Goal: Find specific page/section: Find specific page/section

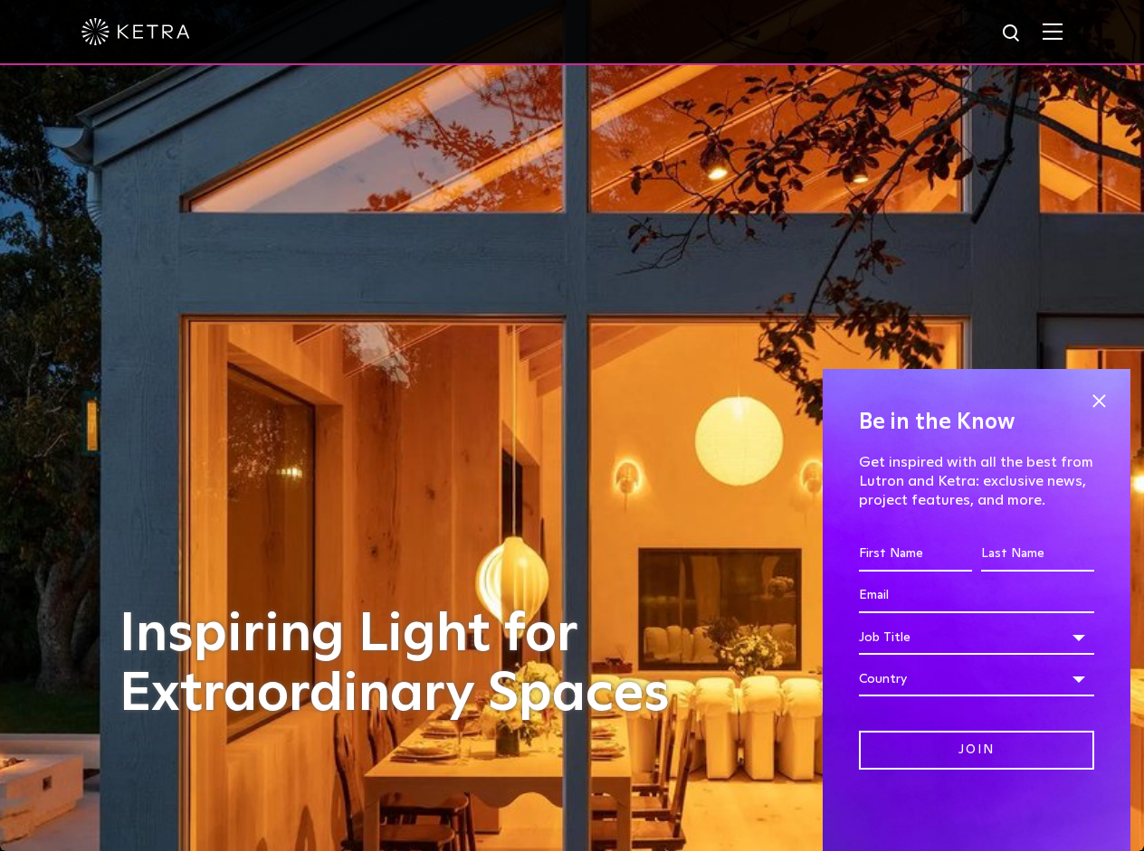
click at [1062, 29] on img at bounding box center [1052, 31] width 20 height 17
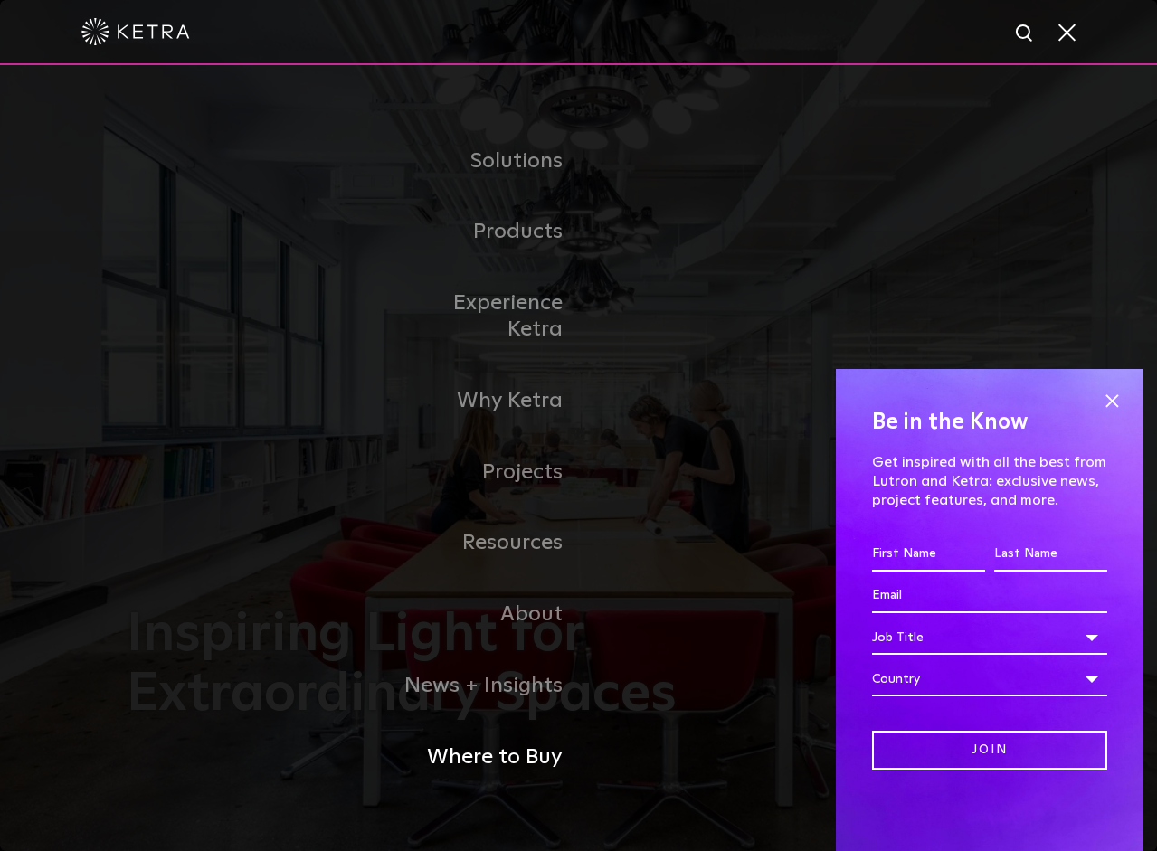
click at [515, 739] on link "Where to Buy" at bounding box center [486, 757] width 185 height 71
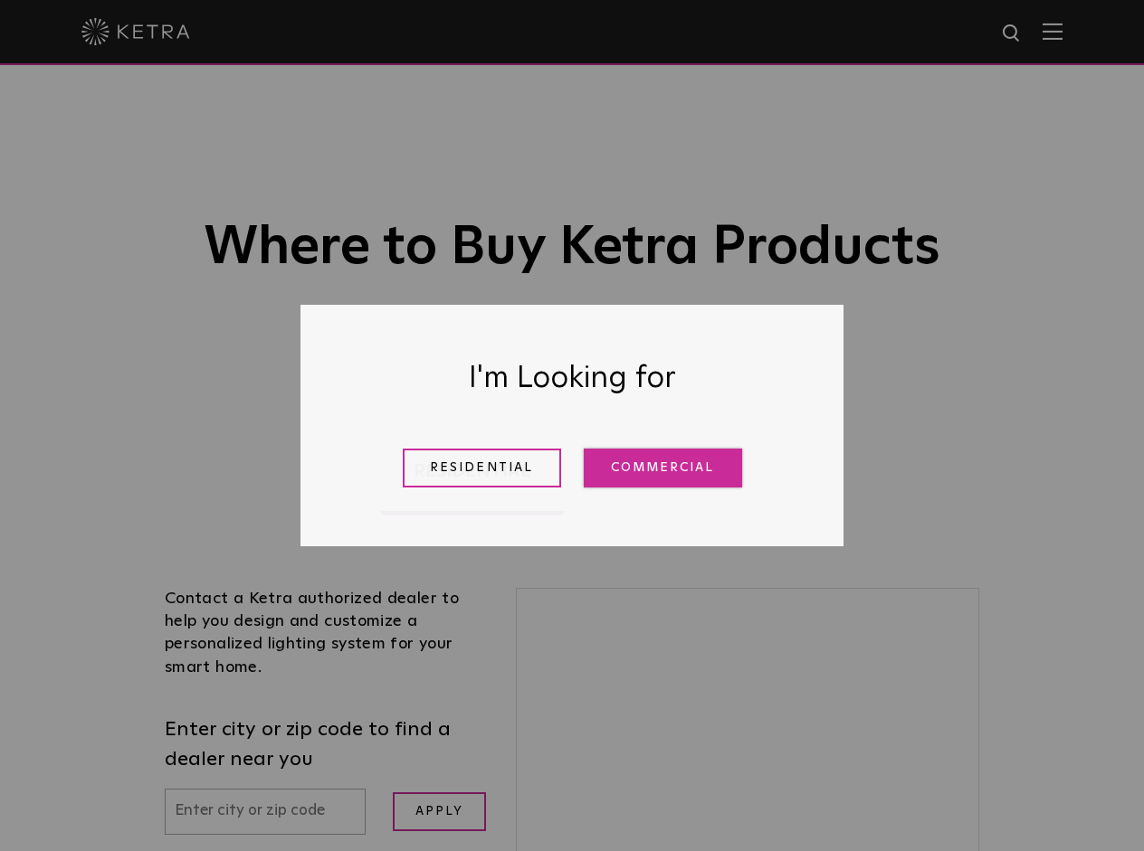
click at [662, 472] on link "Commercial" at bounding box center [663, 468] width 158 height 39
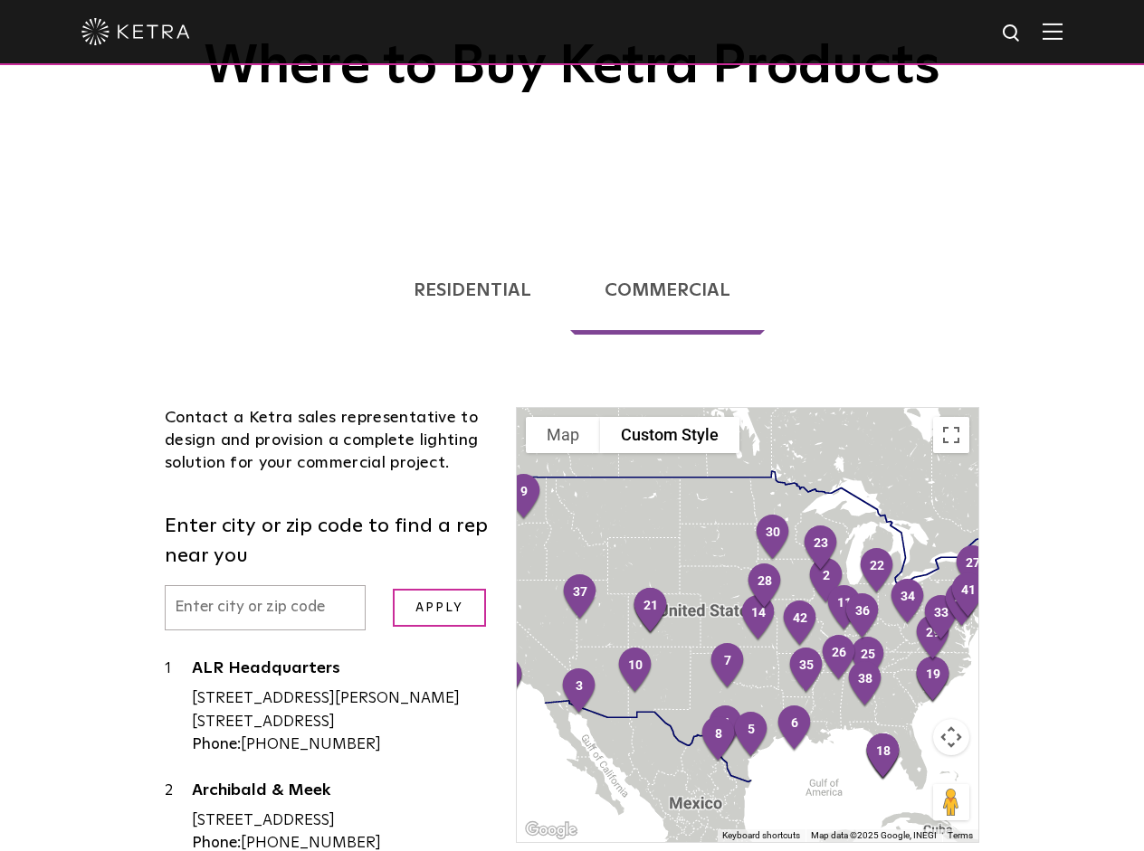
scroll to position [362, 0]
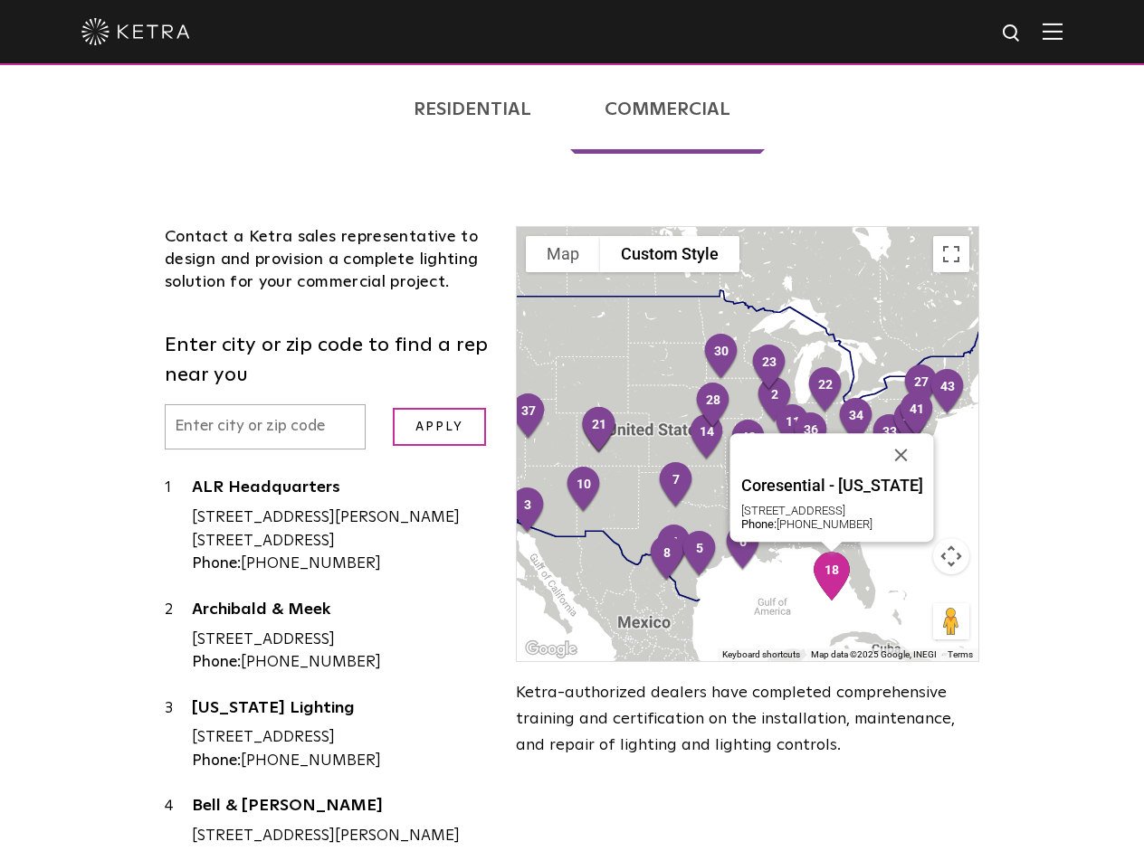
click at [881, 574] on div "Coresential - Florida 1201 N 50th ST Tampa, FL 33619 Phone: 813-349-0090" at bounding box center [748, 444] width 462 height 434
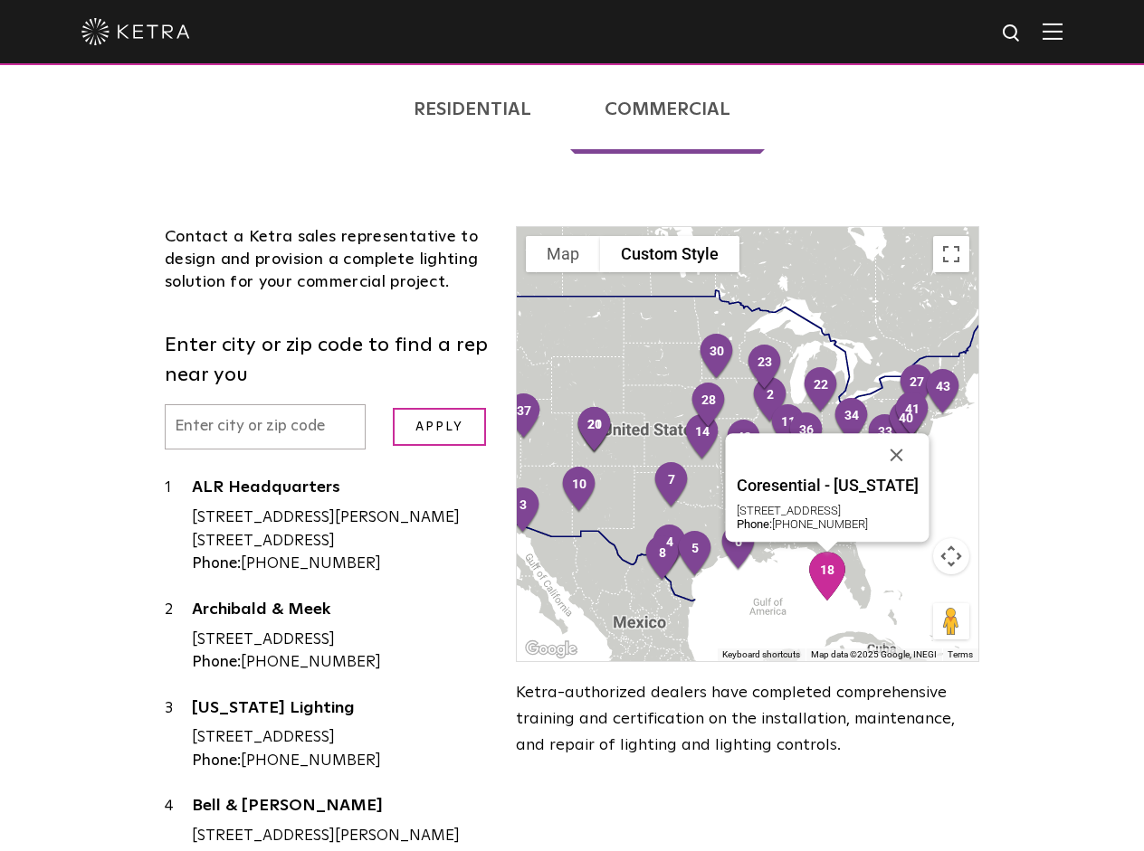
click at [840, 583] on img "18" at bounding box center [827, 576] width 52 height 63
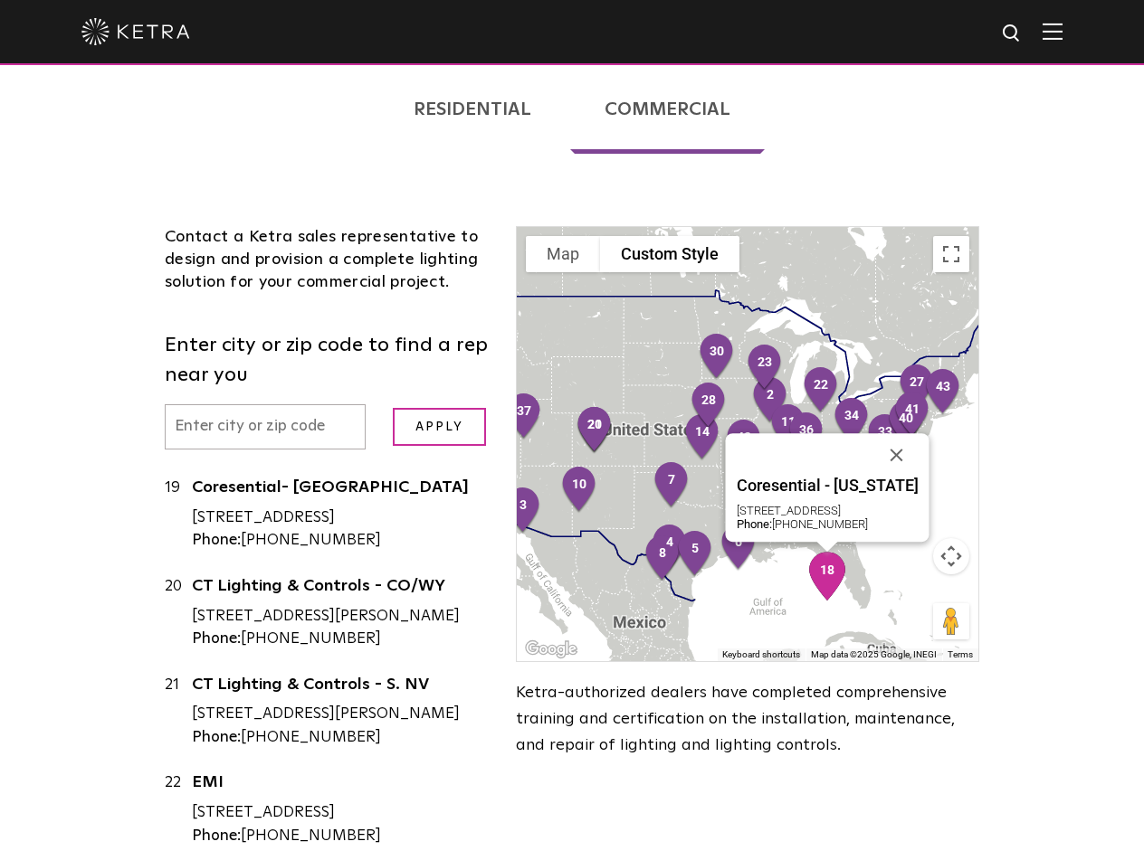
scroll to position [1927, 0]
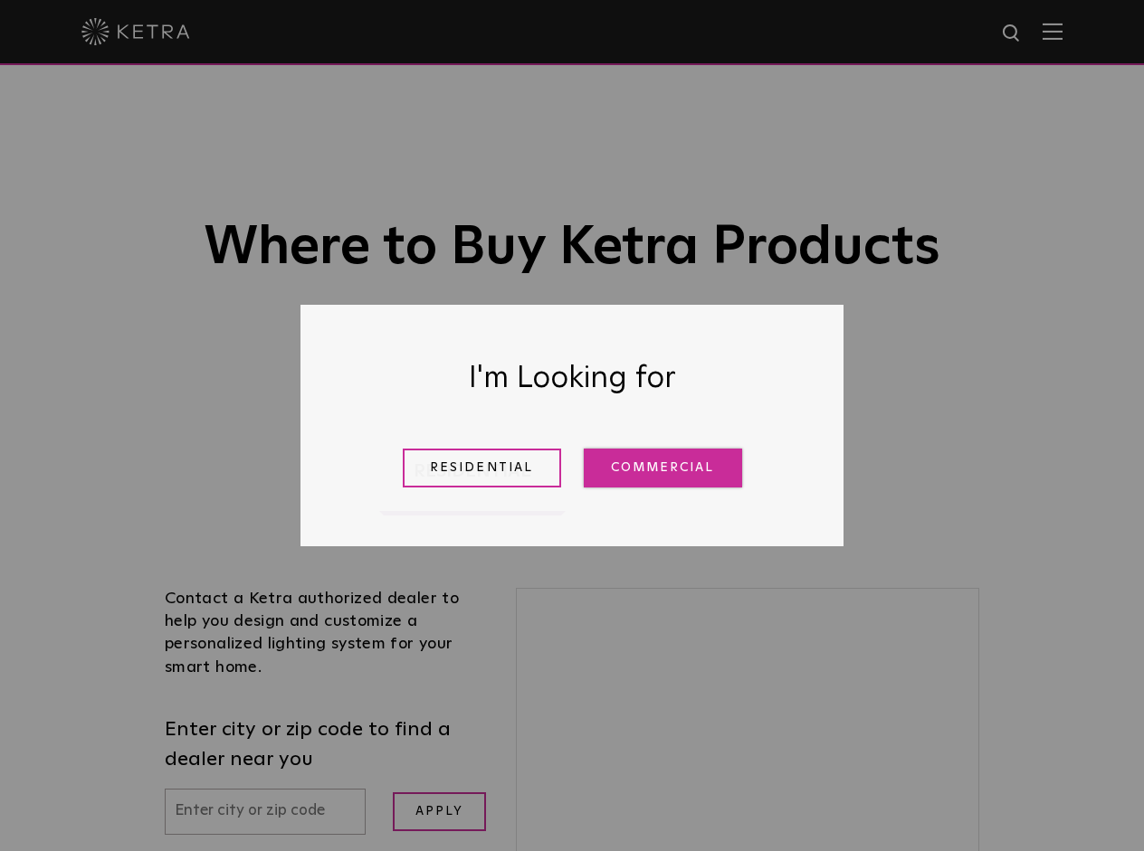
click at [664, 465] on link "Commercial" at bounding box center [663, 468] width 158 height 39
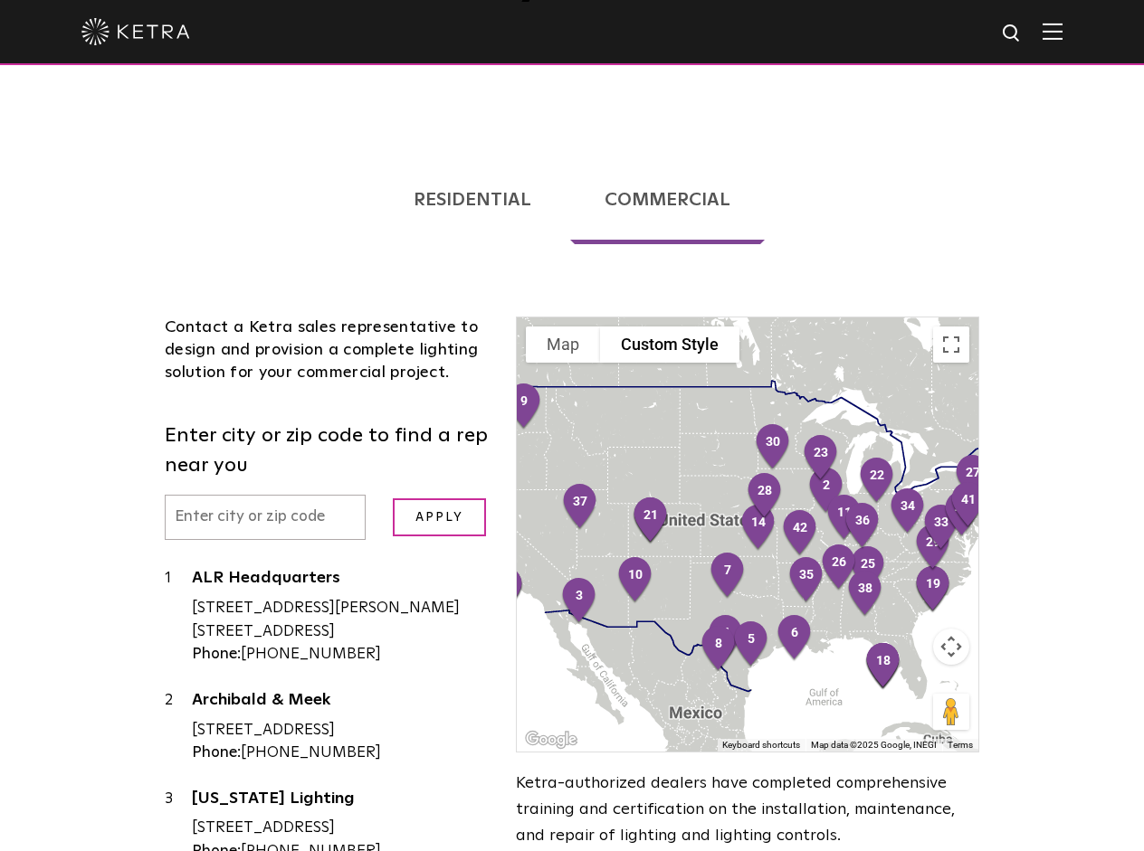
scroll to position [362, 0]
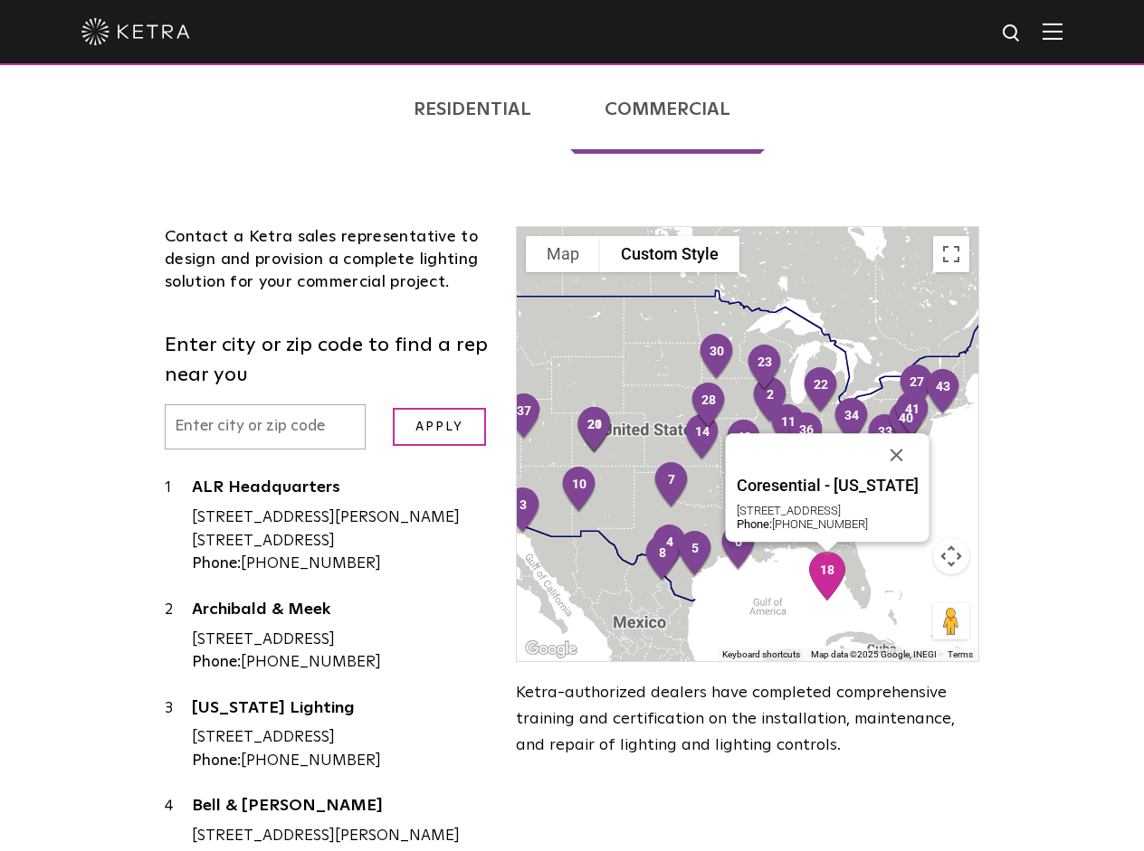
click at [838, 571] on img "18" at bounding box center [827, 576] width 52 height 63
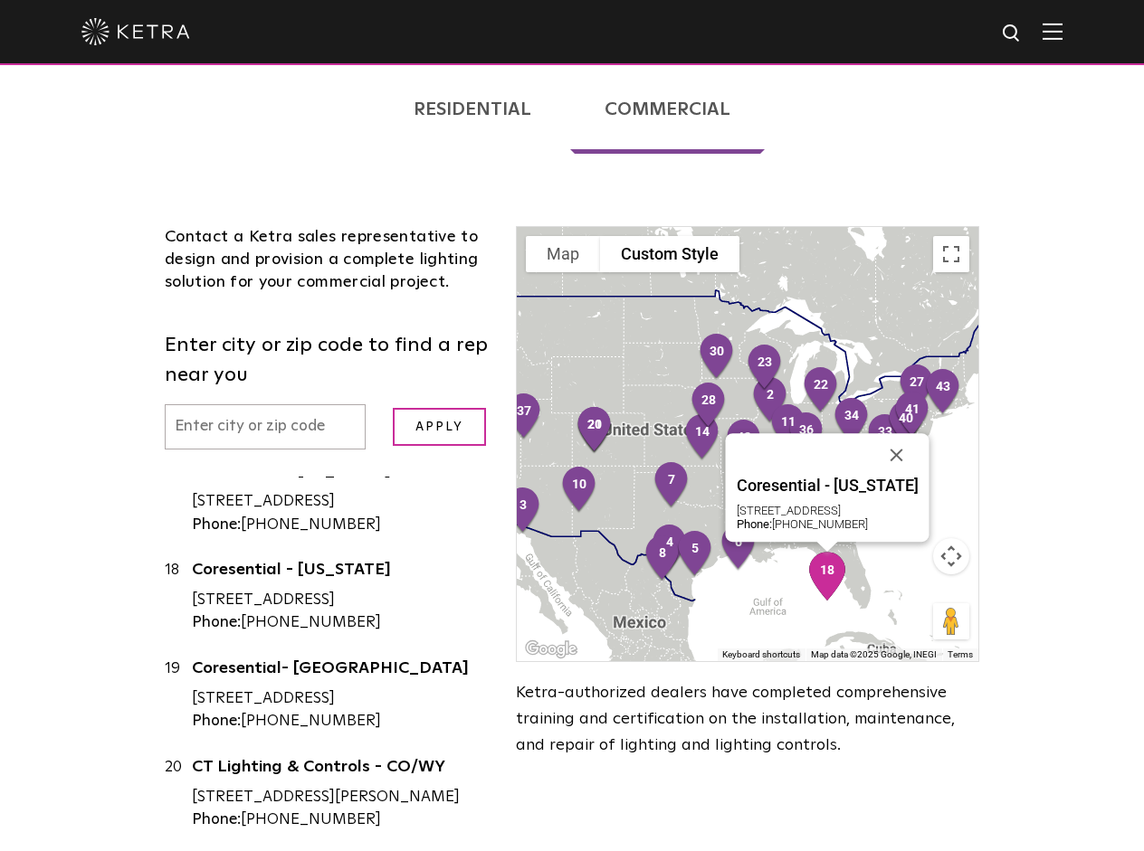
scroll to position [1927, 0]
